Goal: Submit feedback/report problem: Submit feedback/report problem

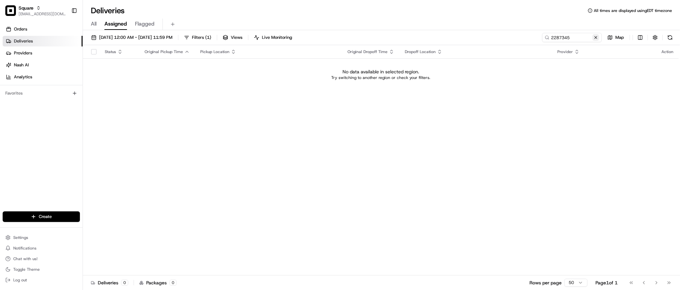
click at [595, 39] on button at bounding box center [595, 37] width 7 height 7
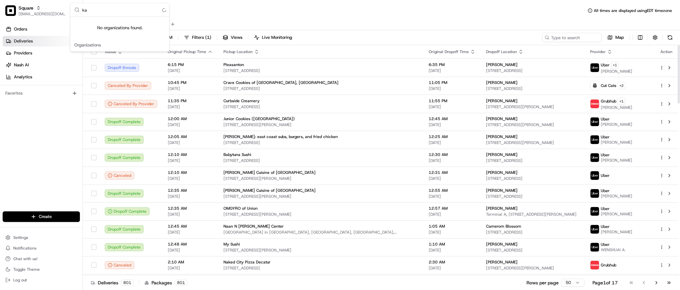
type input "k"
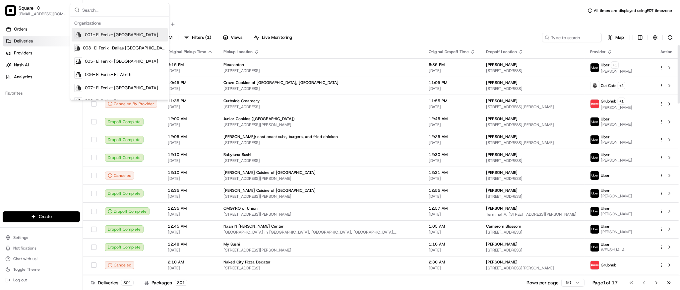
click at [401, 27] on div "All Assigned Flagged" at bounding box center [381, 25] width 597 height 12
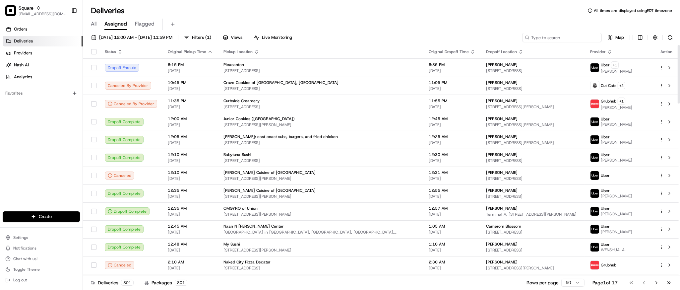
click at [559, 36] on input at bounding box center [562, 37] width 80 height 9
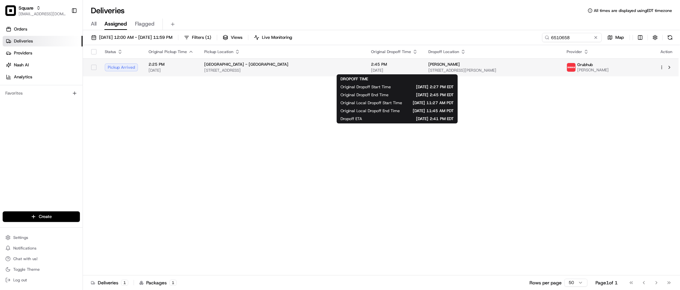
click at [408, 67] on div "2:45 PM 08/18/2025" at bounding box center [394, 67] width 47 height 11
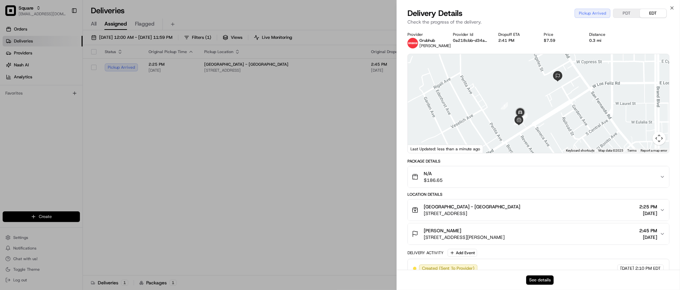
click at [541, 282] on button "See details" at bounding box center [540, 279] width 28 height 9
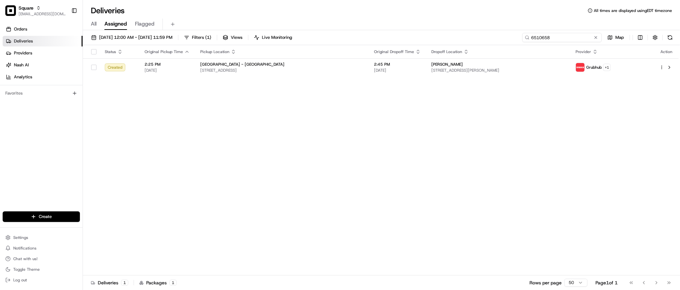
click at [571, 40] on input "6510658" at bounding box center [562, 37] width 80 height 9
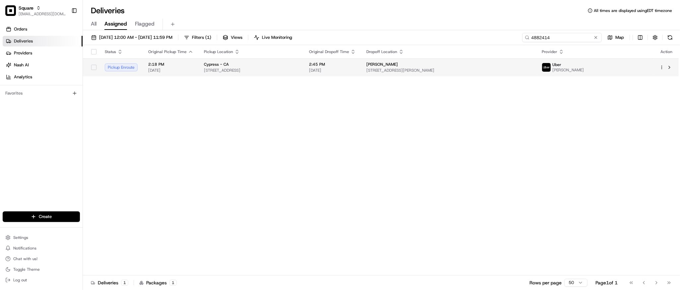
type input "4882414"
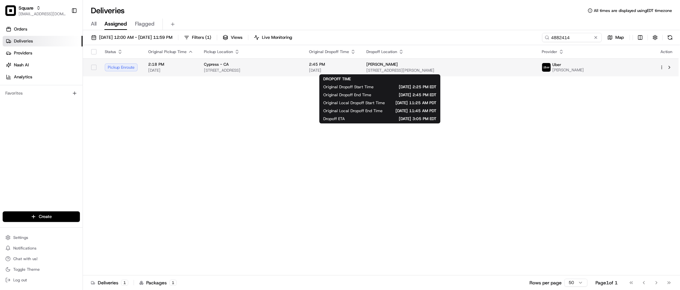
click at [356, 71] on span "[DATE]" at bounding box center [332, 70] width 47 height 5
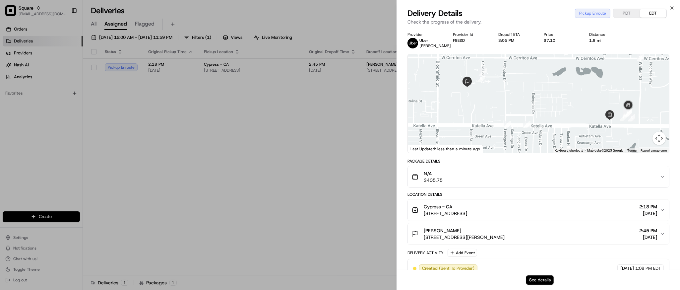
click at [540, 279] on button "See details" at bounding box center [540, 279] width 28 height 9
click at [539, 283] on button "See details" at bounding box center [540, 279] width 28 height 9
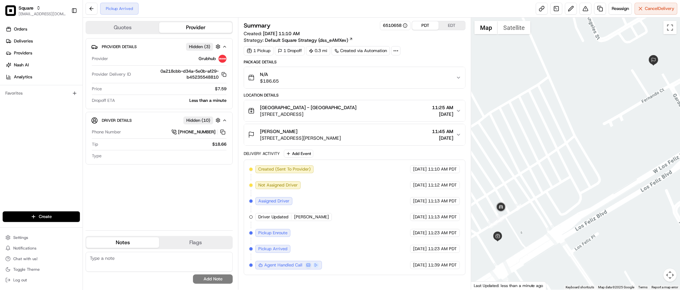
click at [426, 25] on button "PDT" at bounding box center [425, 25] width 27 height 9
click at [507, 61] on div at bounding box center [575, 154] width 209 height 272
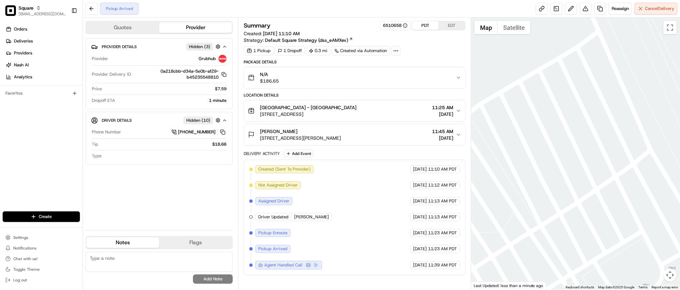
click at [458, 135] on icon "button" at bounding box center [458, 134] width 3 height 1
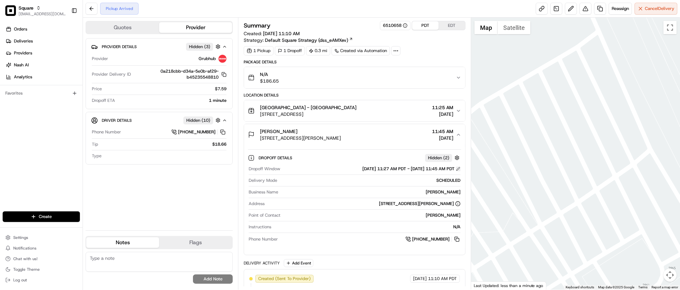
click at [457, 170] on button at bounding box center [458, 168] width 5 height 5
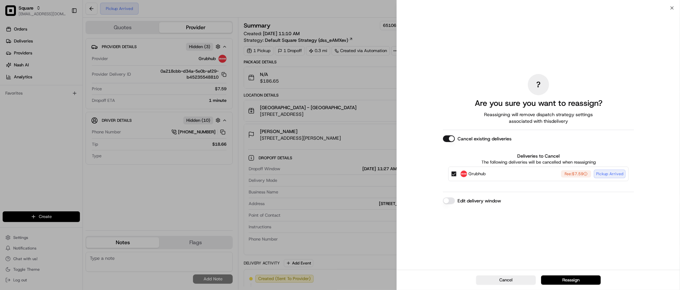
click at [453, 174] on button "Grubhub Fee: $7.59 Pickup Arrived" at bounding box center [453, 173] width 5 height 5
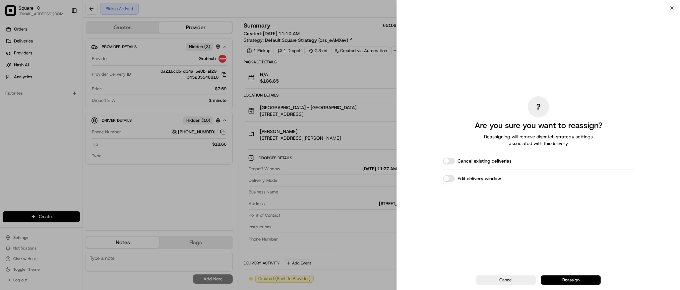
click at [450, 181] on button "Edit delivery window" at bounding box center [449, 178] width 12 height 7
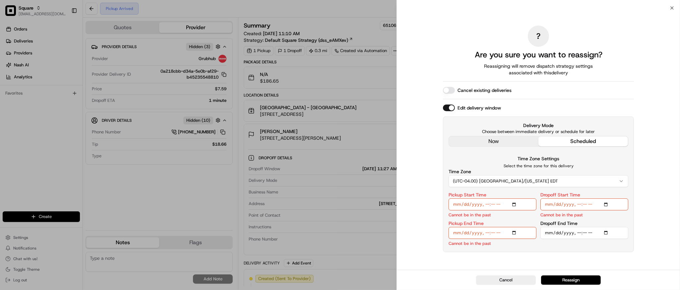
click at [606, 231] on input "Dropoff End Time" at bounding box center [584, 233] width 88 height 12
type input "2025-08-18T13:30"
click at [606, 30] on div "? Are you sure you want to reassign? Reassigning will remove dispatch strategy …" at bounding box center [538, 138] width 191 height 259
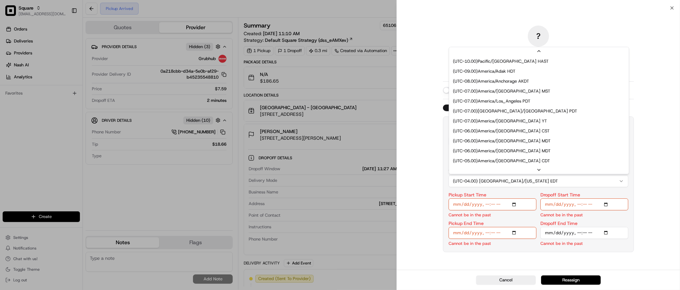
click at [594, 181] on button "(UTC-04.00) America/New York EDT" at bounding box center [538, 181] width 180 height 12
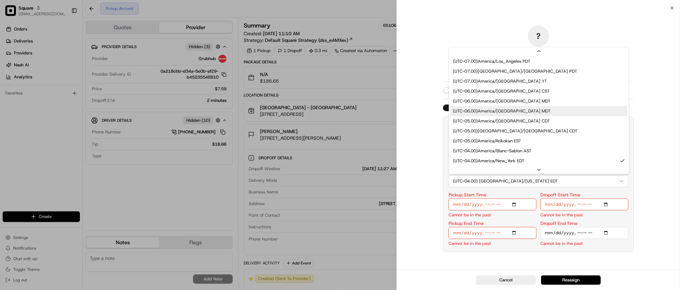
scroll to position [28, 0]
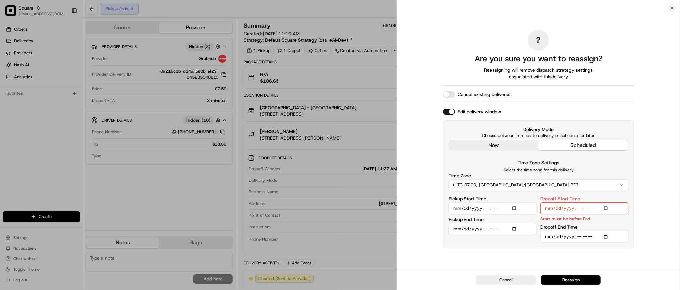
click at [605, 207] on input "Dropoff Start Time" at bounding box center [584, 208] width 88 height 12
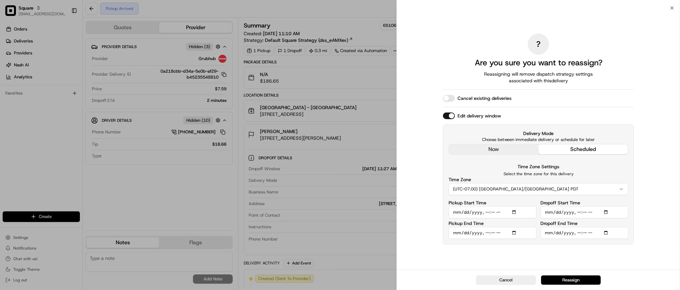
click at [656, 67] on div "? Are you sure you want to reassign? Reassigning will remove dispatch strategy …" at bounding box center [538, 138] width 283 height 261
click at [606, 211] on input "Dropoff Start Time" at bounding box center [584, 212] width 88 height 12
type input "2025-08-18T13:20"
click at [661, 81] on div "? Are you sure you want to reassign? Reassigning will remove dispatch strategy …" at bounding box center [538, 138] width 283 height 261
click at [513, 233] on input "Pickup End Time" at bounding box center [492, 233] width 88 height 12
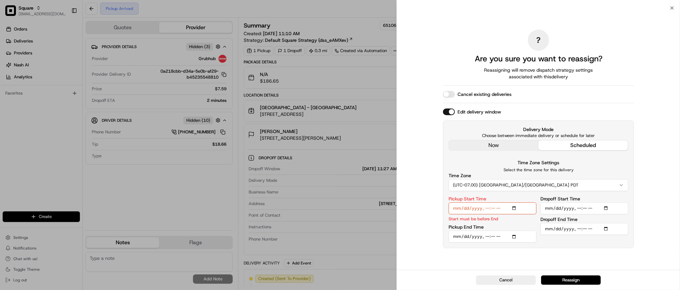
type input "2025-08-18T13:10"
click at [624, 110] on div "Edit delivery window" at bounding box center [538, 111] width 191 height 7
click at [517, 207] on input "Pickup Start Time" at bounding box center [492, 208] width 88 height 12
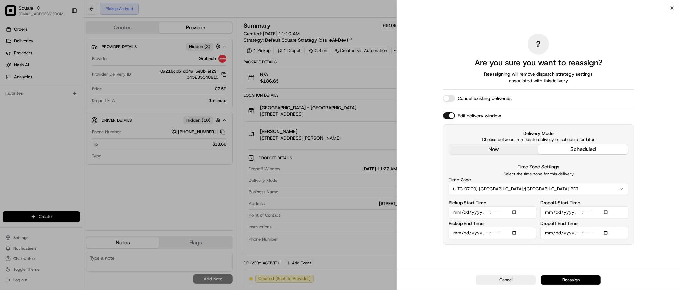
type input "2025-08-18T13:00"
click at [610, 109] on div "? Are you sure you want to reassign? Reassigning will remove dispatch strategy …" at bounding box center [538, 138] width 191 height 259
click at [658, 83] on div "? Are you sure you want to reassign? Reassigning will remove dispatch strategy …" at bounding box center [538, 138] width 283 height 261
click at [573, 280] on button "Reassign" at bounding box center [571, 279] width 60 height 9
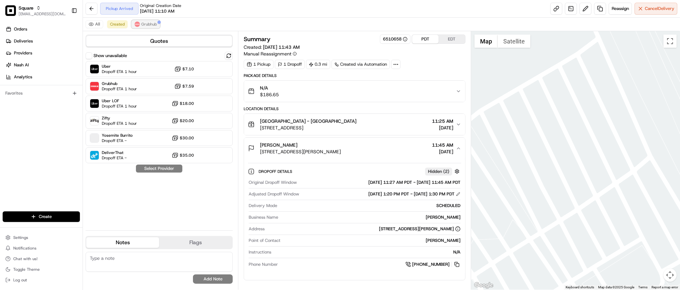
click at [147, 27] on button "Grubhub" at bounding box center [146, 24] width 28 height 8
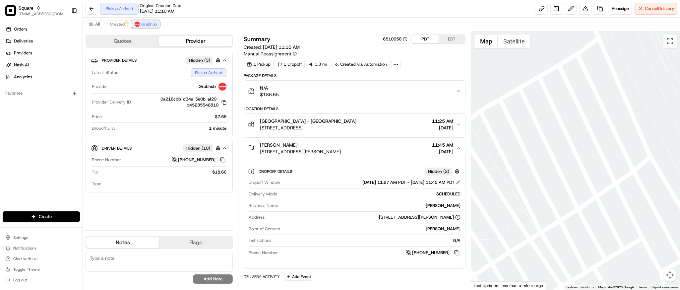
scroll to position [112, 0]
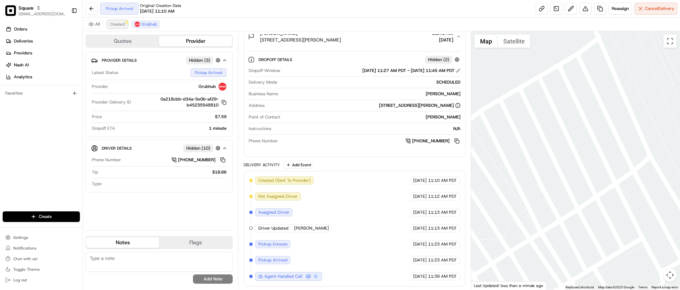
click at [118, 26] on span "Created" at bounding box center [117, 24] width 15 height 5
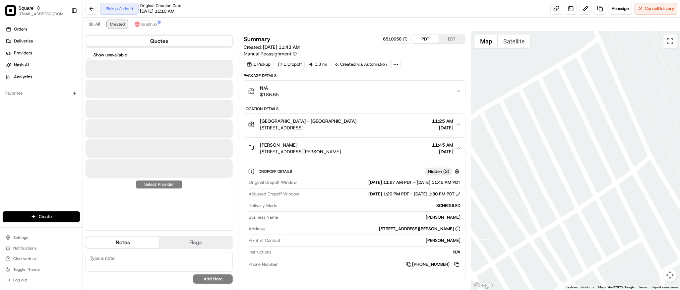
scroll to position [0, 0]
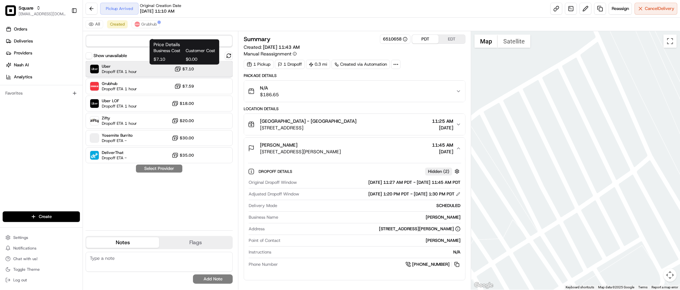
click at [161, 68] on div "Uber Dropoff ETA 1 hour $7.10" at bounding box center [159, 69] width 147 height 16
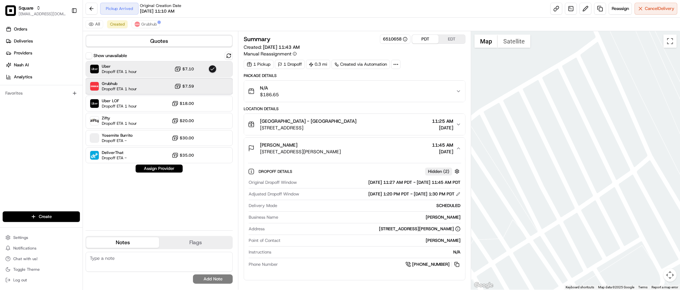
click at [157, 84] on div "Grubhub Dropoff ETA 1 hour $7.59" at bounding box center [159, 86] width 147 height 16
click at [144, 24] on span "Grubhub" at bounding box center [149, 24] width 16 height 5
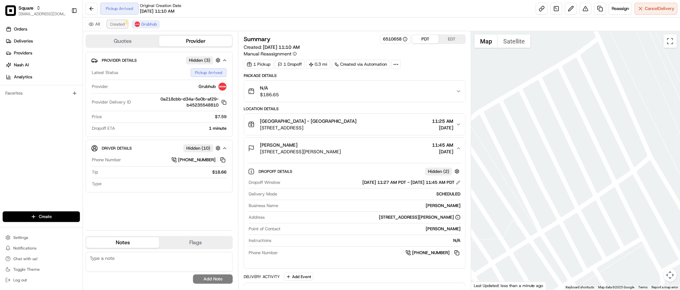
click at [121, 24] on span "Created" at bounding box center [117, 24] width 15 height 5
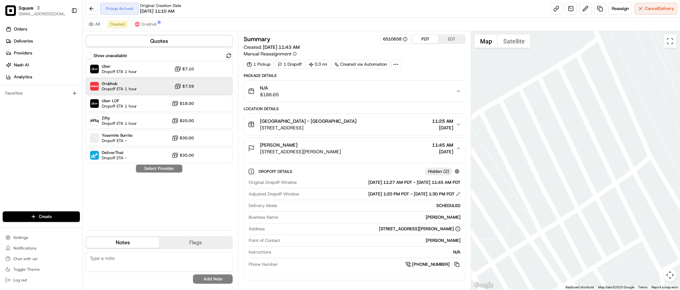
click at [146, 84] on div "Grubhub Dropoff ETA 1 hour $7.59" at bounding box center [159, 86] width 147 height 16
click at [163, 172] on button "Assign Provider" at bounding box center [159, 168] width 47 height 8
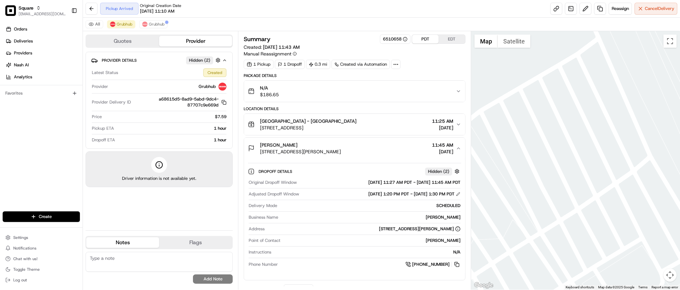
click at [384, 145] on div "Matthew Moynihan 433 Fernando Ct, Glendale, CA 91204, USA 11:45 AM 08/18/2025" at bounding box center [351, 148] width 207 height 13
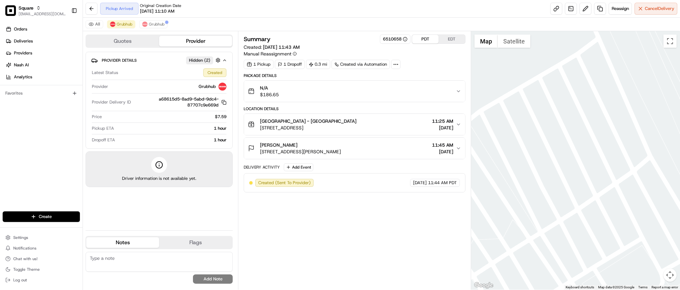
click at [384, 145] on div "Matthew Moynihan 433 Fernando Ct, Glendale, CA 91204, USA 11:45 AM 08/18/2025" at bounding box center [351, 148] width 207 height 13
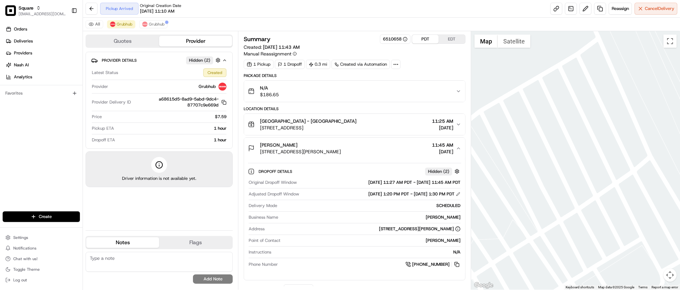
click at [384, 145] on div "Matthew Moynihan 433 Fernando Ct, Glendale, CA 91204, USA 11:45 AM 08/18/2025" at bounding box center [351, 148] width 207 height 13
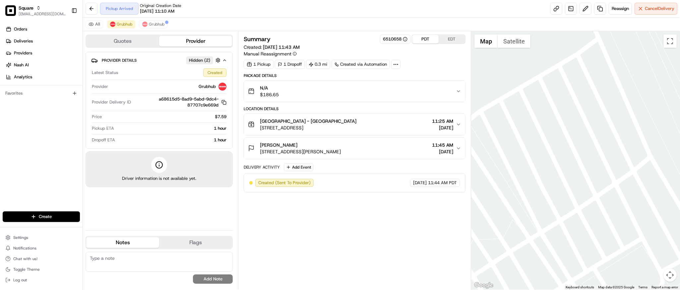
click at [139, 264] on textarea at bounding box center [159, 262] width 147 height 20
paste textarea "**Caller Information: merchant **Reason for Call: request to change DO time to …"
type textarea "**Caller Information: merchant **Reason for Call: request to change DO time to …"
click at [216, 280] on button "Add Note" at bounding box center [213, 278] width 40 height 9
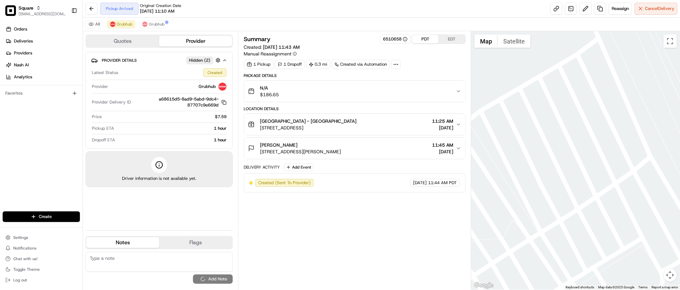
scroll to position [0, 0]
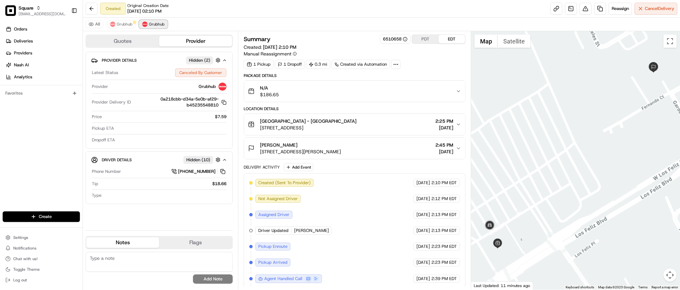
click at [162, 25] on span "Grubhub" at bounding box center [157, 24] width 16 height 5
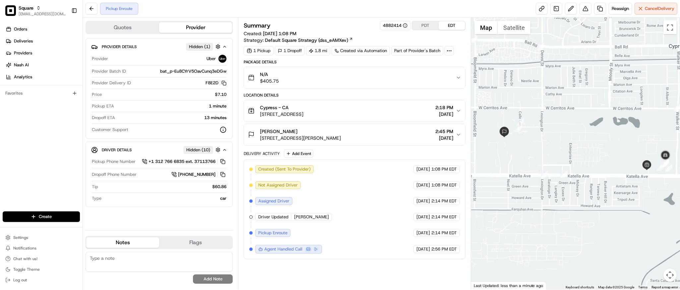
click at [141, 260] on textarea at bounding box center [159, 262] width 147 height 20
paste textarea "**Caller Information: merchant **Reason for Call: check delivery status **Resol…"
click at [160, 262] on textarea "**Caller Information: merchant **Reason for Call: check delivery status **Resol…" at bounding box center [159, 262] width 147 height 20
type textarea "**Caller Information: merchant **Reason for Call: check delivery status **Resol…"
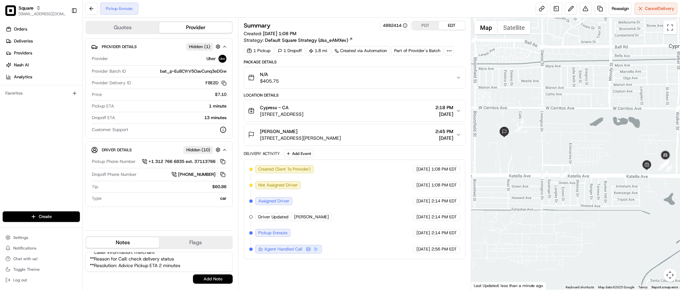
click at [206, 280] on button "Add Note" at bounding box center [213, 278] width 40 height 9
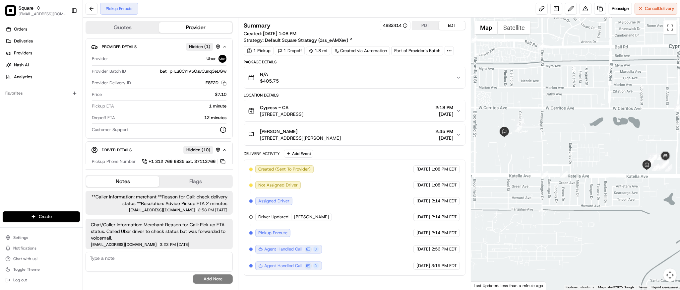
click at [174, 232] on span "Chat/Caller Information: Merchant Reason for Call: Pick up ETA status. Called U…" at bounding box center [159, 231] width 137 height 20
click at [335, 215] on div "Created (Sent To Provider) Uber [DATE] 1:08 PM EDT Not Assigned Driver Uber [DA…" at bounding box center [354, 217] width 210 height 105
click at [332, 210] on div "Created (Sent To Provider) Uber [DATE] 1:08 PM EDT Not Assigned Driver Uber [DA…" at bounding box center [354, 217] width 210 height 105
click at [650, 12] on button "Cancel Delivery" at bounding box center [655, 9] width 43 height 12
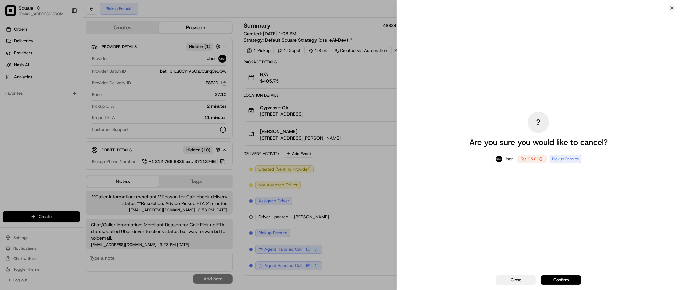
click at [511, 278] on button "Close" at bounding box center [516, 279] width 40 height 9
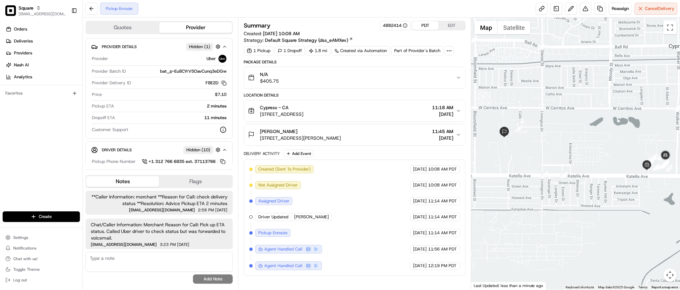
click at [423, 23] on button "PDT" at bounding box center [425, 25] width 27 height 9
click at [449, 25] on button "EDT" at bounding box center [451, 25] width 27 height 9
click at [454, 25] on button "EDT" at bounding box center [451, 25] width 27 height 9
click at [657, 9] on span "Cancel Delivery" at bounding box center [659, 9] width 29 height 6
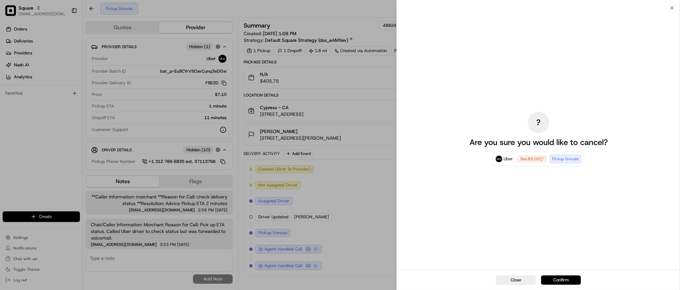
click at [560, 280] on button "Confirm" at bounding box center [561, 279] width 40 height 9
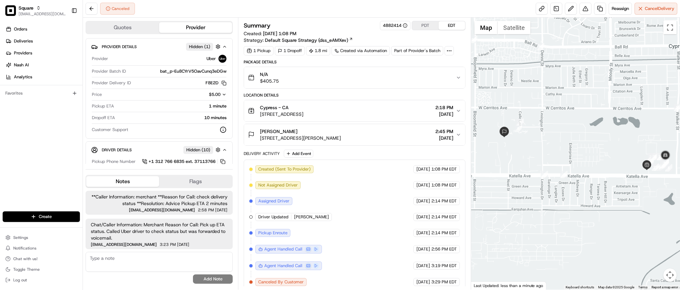
scroll to position [6, 0]
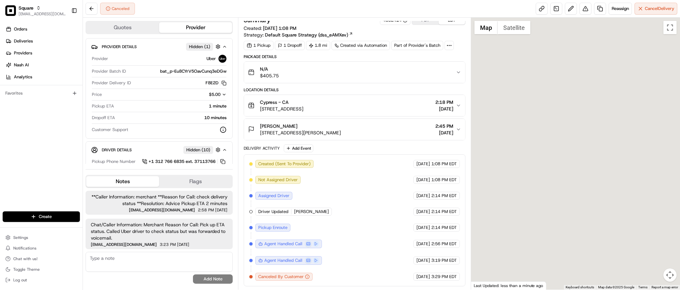
drag, startPoint x: 613, startPoint y: 226, endPoint x: 118, endPoint y: -67, distance: 575.9
click at [118, 0] on html "Square [EMAIL_ADDRESS][DOMAIN_NAME] Toggle Sidebar Orders Deliveries Providers …" at bounding box center [340, 145] width 680 height 290
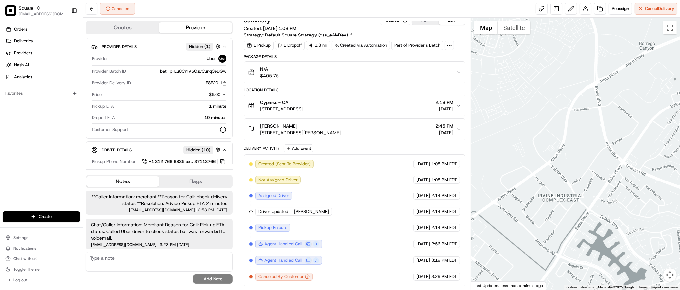
scroll to position [0, 0]
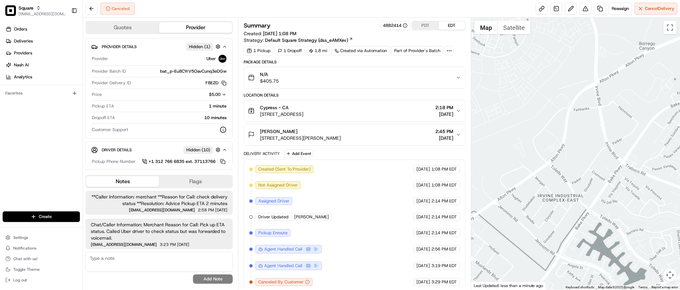
click at [506, 106] on div at bounding box center [575, 154] width 209 height 272
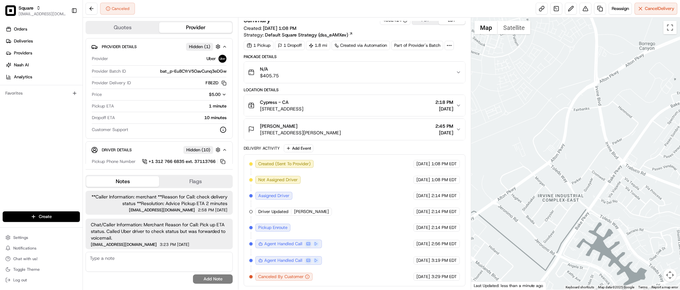
click at [531, 116] on div at bounding box center [575, 154] width 209 height 272
click at [500, 136] on div at bounding box center [575, 154] width 209 height 272
click at [566, 183] on div at bounding box center [575, 154] width 209 height 272
click at [622, 148] on div at bounding box center [575, 154] width 209 height 272
click at [168, 264] on textarea at bounding box center [159, 262] width 147 height 20
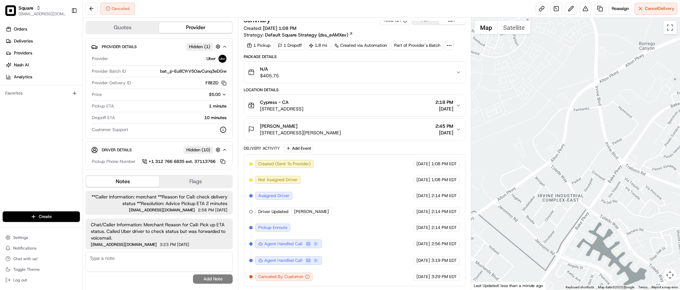
paste textarea "Caller Information: Merchant Reason for Call: The customer is now very upset as…"
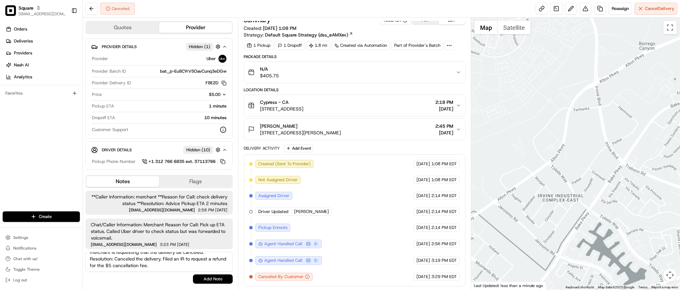
type textarea "Caller Information: Merchant Reason for Call: The customer is now very upset as…"
click at [219, 280] on button "Add Note" at bounding box center [213, 278] width 40 height 9
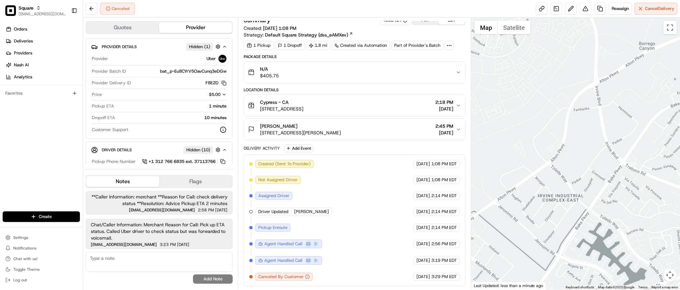
scroll to position [44, 0]
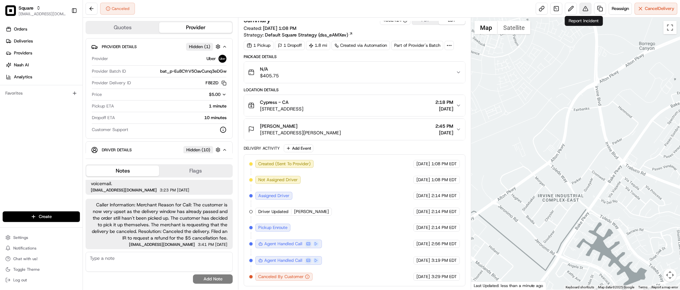
click at [580, 9] on button at bounding box center [585, 9] width 12 height 12
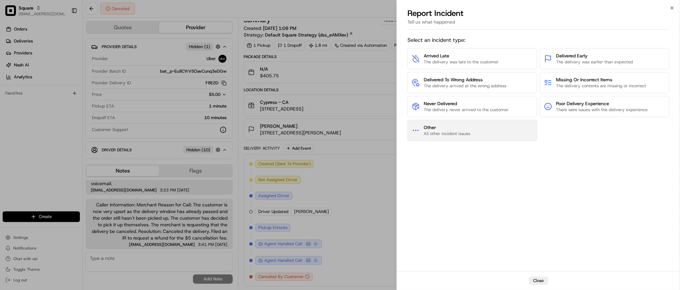
click at [479, 139] on button "Other All other incident issues" at bounding box center [472, 130] width 130 height 21
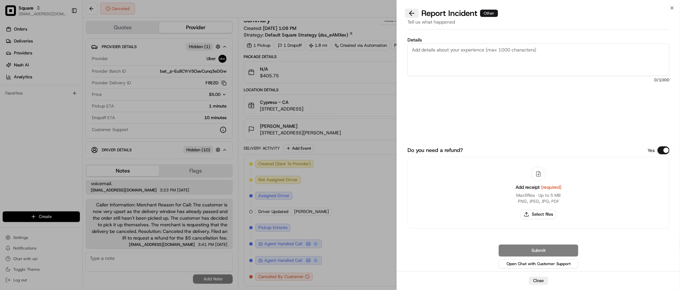
click at [415, 11] on button at bounding box center [412, 13] width 14 height 9
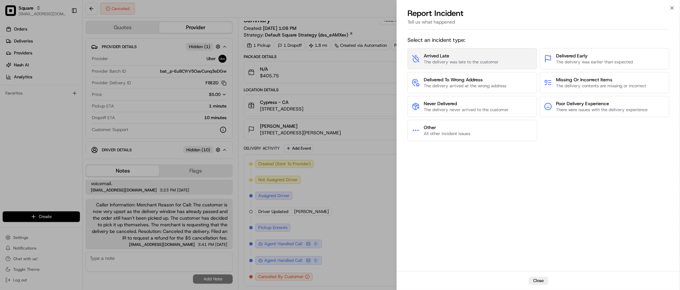
click at [467, 58] on span "Arrived Late" at bounding box center [461, 55] width 75 height 7
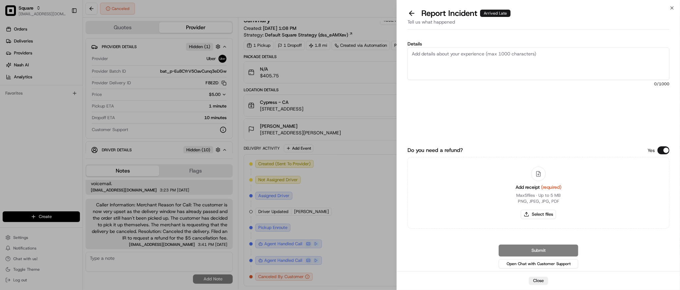
click at [664, 148] on button "Do you need a refund?" at bounding box center [663, 150] width 12 height 8
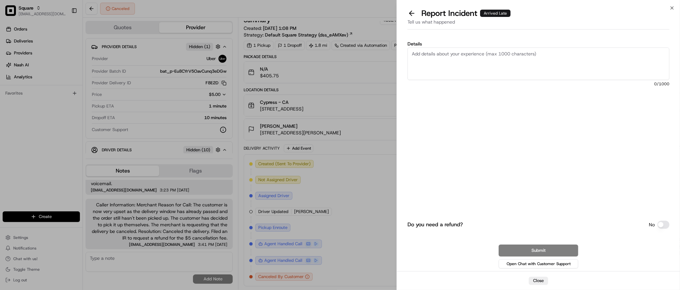
click at [476, 62] on textarea "Details" at bounding box center [538, 63] width 262 height 32
paste textarea "The customer is now very upset as the delivery window has already passed and th…"
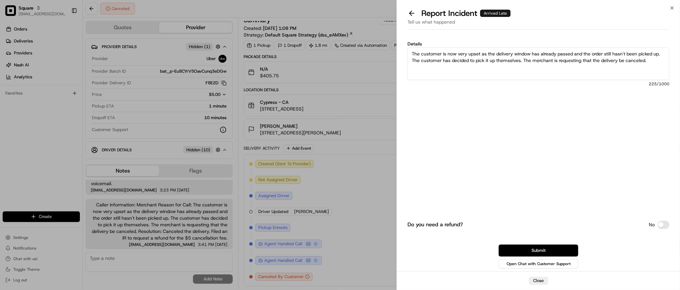
drag, startPoint x: 553, startPoint y: 60, endPoint x: 544, endPoint y: 68, distance: 12.2
click at [544, 68] on textarea "The customer is now very upset as the delivery window has already passed and th…" at bounding box center [538, 63] width 262 height 32
drag, startPoint x: 650, startPoint y: 62, endPoint x: 547, endPoint y: 67, distance: 103.2
click at [547, 67] on textarea "The customer is now very upset as the delivery window has already passed and th…" at bounding box center [538, 63] width 262 height 32
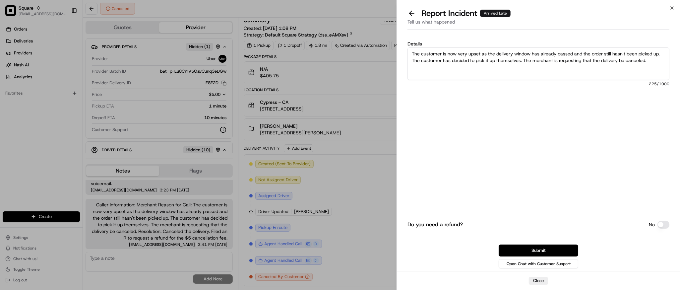
click at [547, 67] on textarea "The customer is now very upset as the delivery window has already passed and th…" at bounding box center [538, 63] width 262 height 32
drag, startPoint x: 552, startPoint y: 60, endPoint x: 524, endPoint y: 60, distance: 28.5
click at [524, 60] on textarea "The customer is now very upset as the delivery window has already passed and th…" at bounding box center [538, 63] width 262 height 32
click at [632, 64] on textarea "The customer is now very upset as the delivery window has already passed and th…" at bounding box center [538, 63] width 262 height 32
click at [632, 60] on textarea "The customer is now very upset as the delivery window has already passed and th…" at bounding box center [538, 63] width 262 height 32
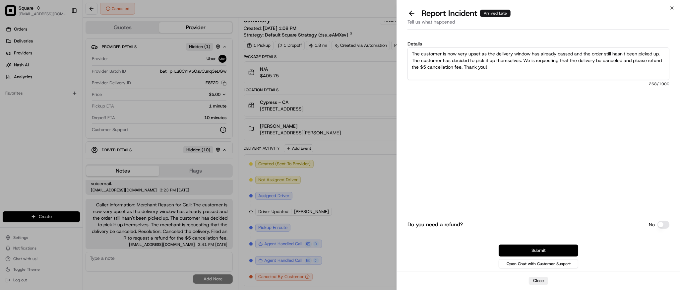
type textarea "The customer is now very upset as the delivery window has already passed and th…"
click at [544, 249] on button "Submit" at bounding box center [538, 250] width 80 height 12
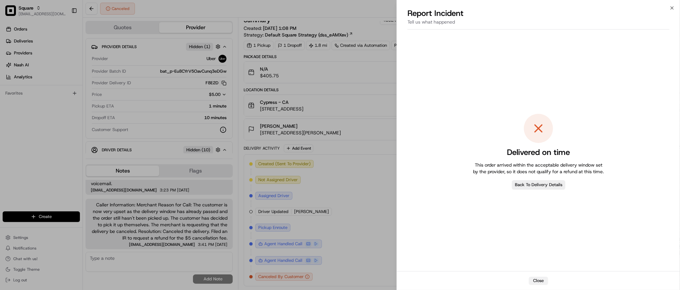
click at [540, 282] on button "Close" at bounding box center [538, 280] width 19 height 8
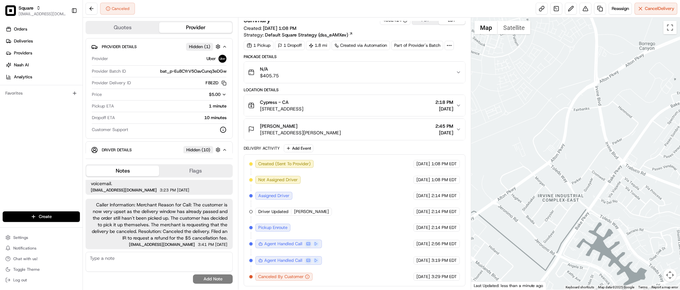
scroll to position [0, 0]
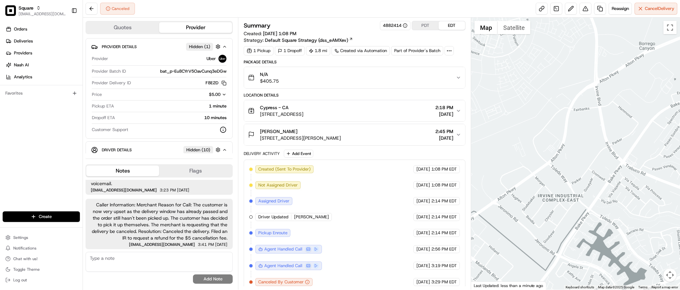
click at [454, 26] on button "EDT" at bounding box center [451, 25] width 27 height 9
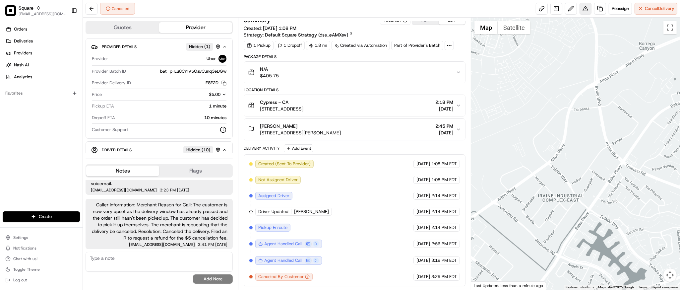
click at [584, 12] on button at bounding box center [585, 9] width 12 height 12
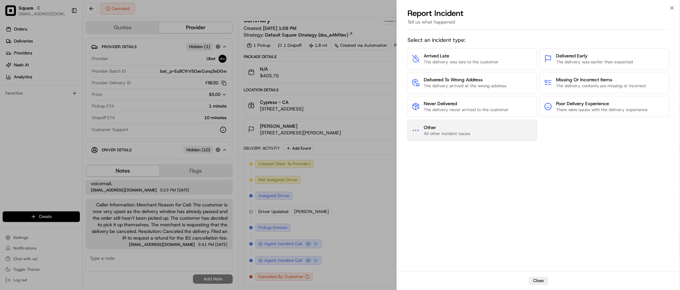
click at [473, 135] on button "Other All other incident issues" at bounding box center [472, 130] width 130 height 21
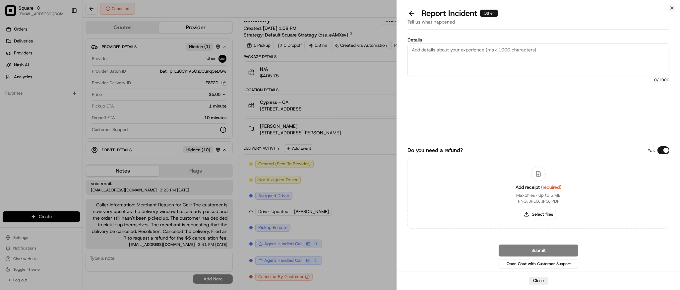
click at [665, 148] on button "Do you need a refund?" at bounding box center [663, 150] width 12 height 8
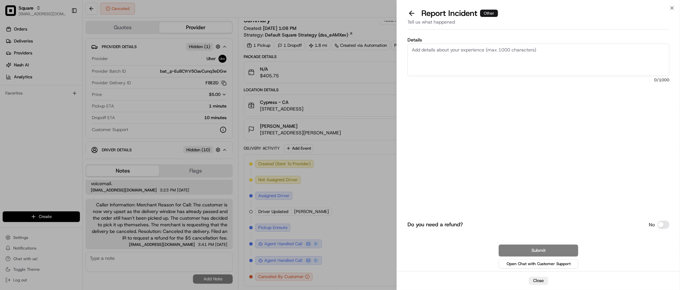
click at [477, 55] on textarea "Details" at bounding box center [538, 59] width 262 height 32
paste textarea "The customer is now very upset as the delivery window has already passed and th…"
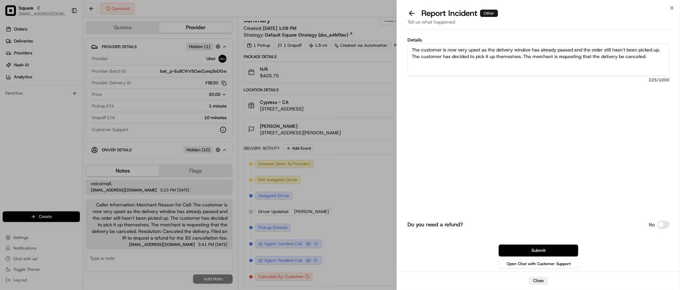
drag, startPoint x: 554, startPoint y: 56, endPoint x: 525, endPoint y: 55, distance: 28.5
click at [525, 55] on textarea "The customer is now very upset as the delivery window has already passed and th…" at bounding box center [538, 59] width 262 height 32
click at [634, 61] on textarea "The customer is now very upset as the delivery window has already passed and th…" at bounding box center [538, 59] width 262 height 32
click at [635, 59] on textarea "The customer is now very upset as the delivery window has already passed and th…" at bounding box center [538, 59] width 262 height 32
click at [632, 56] on textarea "The customer is now very upset as the delivery window has already passed and th…" at bounding box center [538, 59] width 262 height 32
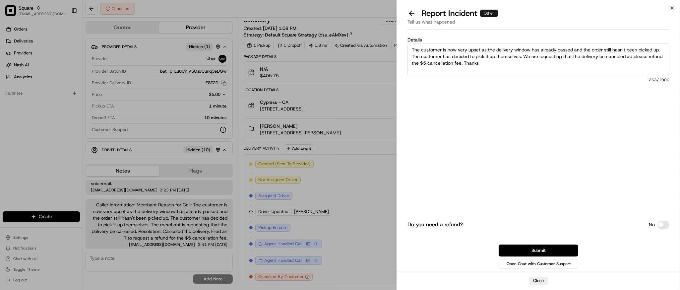
type textarea "The customer is now very upset as the delivery window has already passed and th…"
click at [537, 247] on button "Submit" at bounding box center [538, 250] width 80 height 12
